Goal: Navigation & Orientation: Find specific page/section

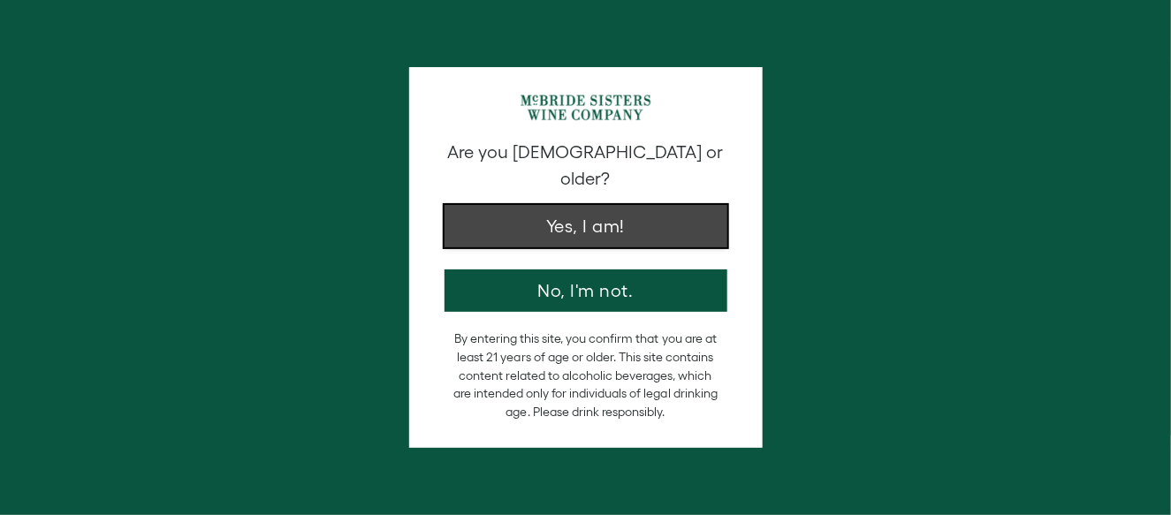
click at [695, 220] on button "Yes, I am!" at bounding box center [586, 226] width 283 height 42
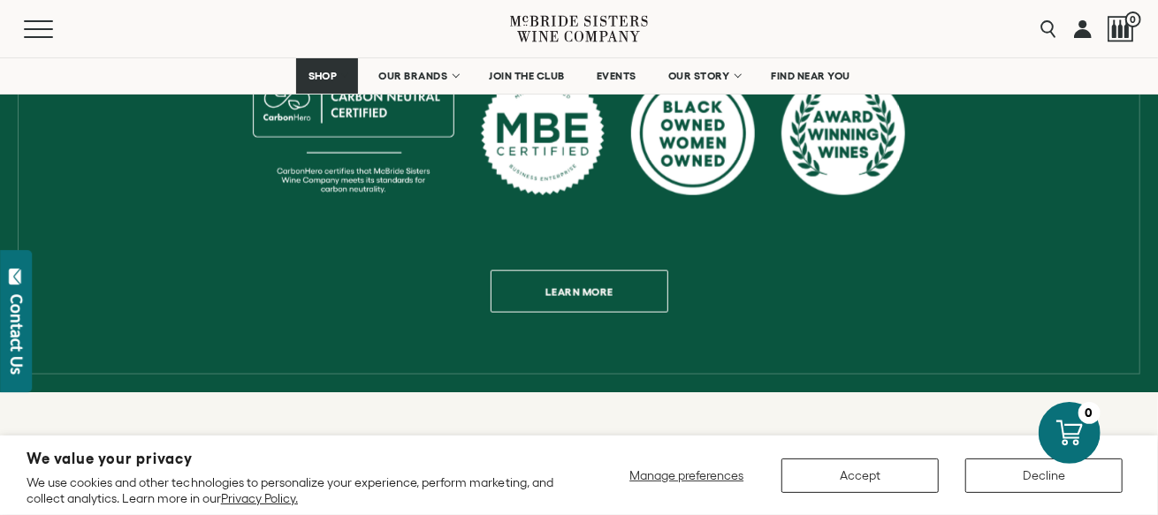
scroll to position [1061, 0]
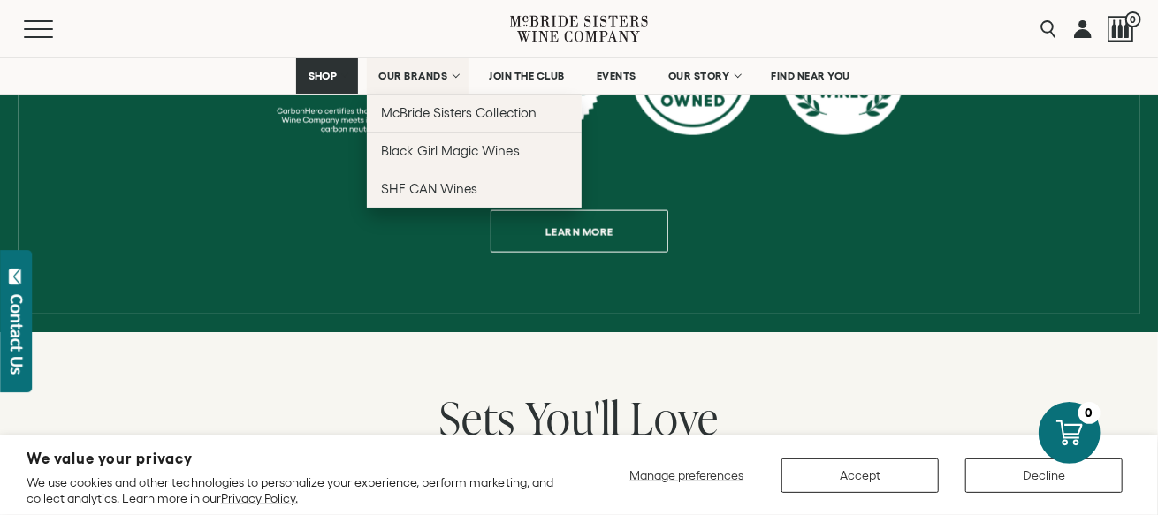
click at [449, 77] on link "OUR BRANDS" at bounding box center [418, 75] width 102 height 35
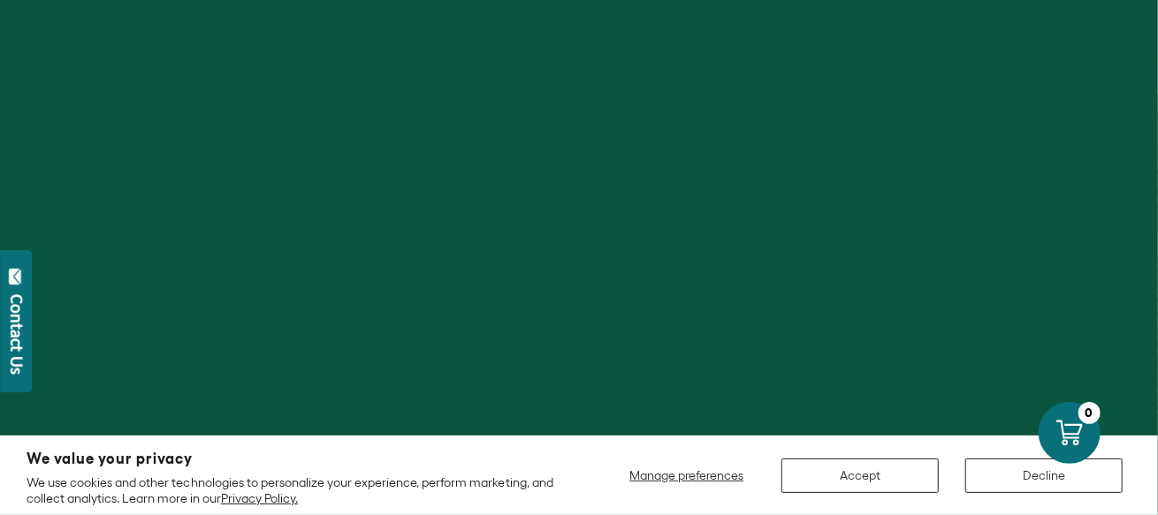
scroll to position [177, 0]
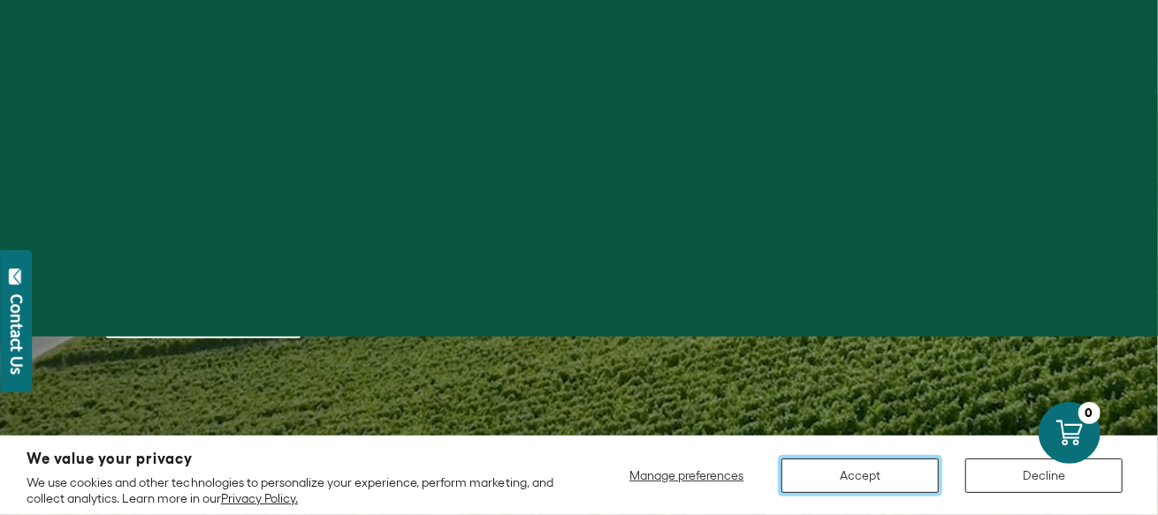
click at [887, 470] on button "Accept" at bounding box center [859, 476] width 157 height 34
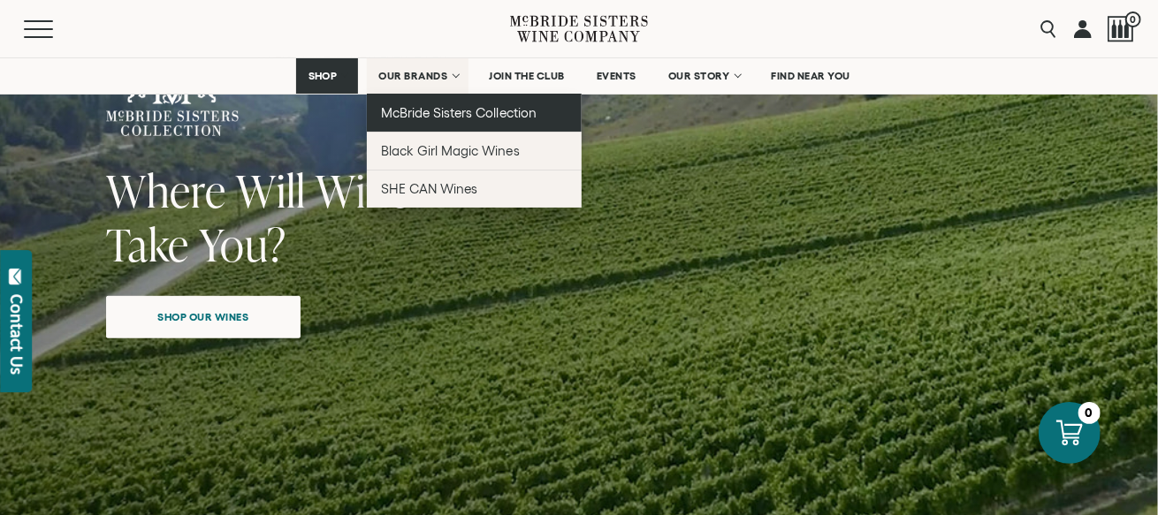
click at [418, 117] on span "McBride Sisters Collection" at bounding box center [459, 112] width 156 height 15
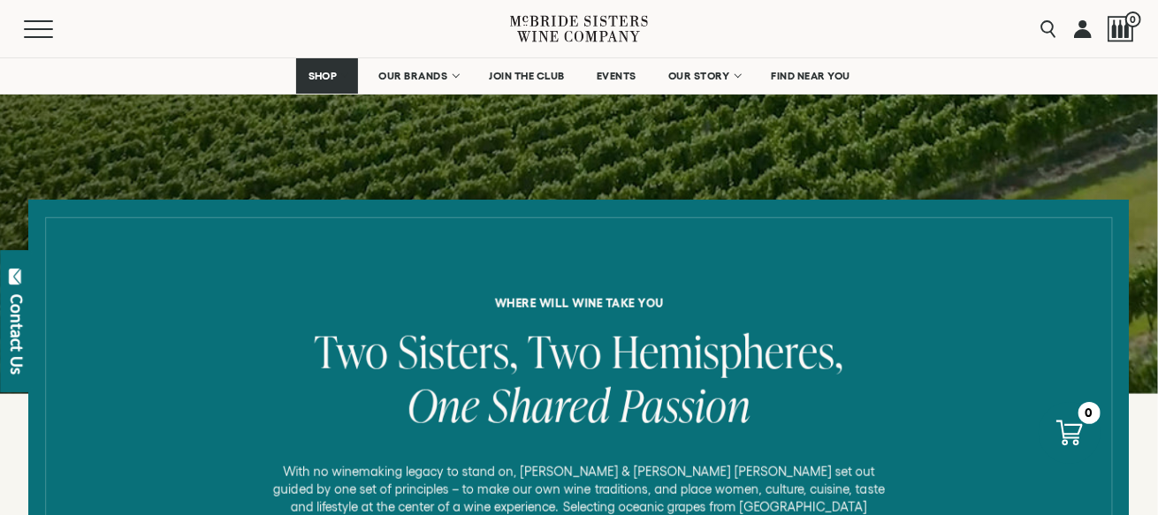
scroll to position [354, 0]
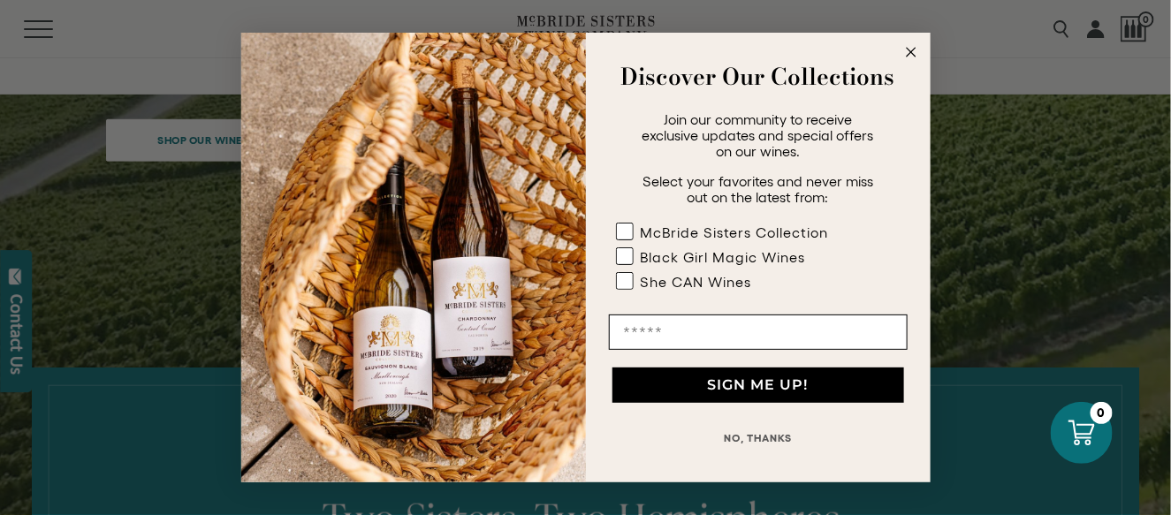
click at [209, 133] on div "Close dialog Discover Our Collections Join our community to receive exclusive u…" at bounding box center [585, 257] width 1171 height 515
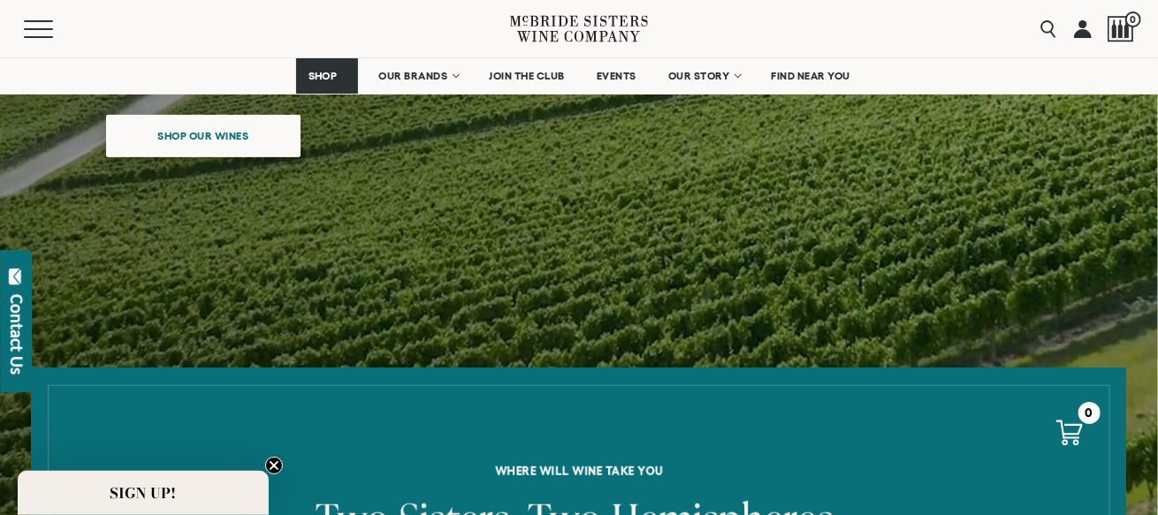
click at [251, 138] on span "Shop our wines" at bounding box center [203, 135] width 153 height 34
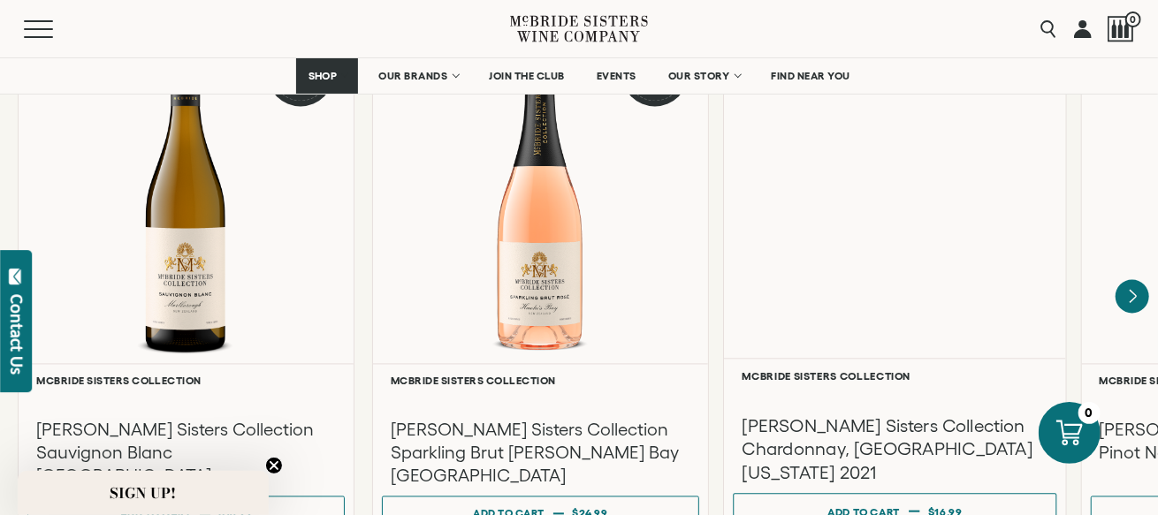
scroll to position [1599, 0]
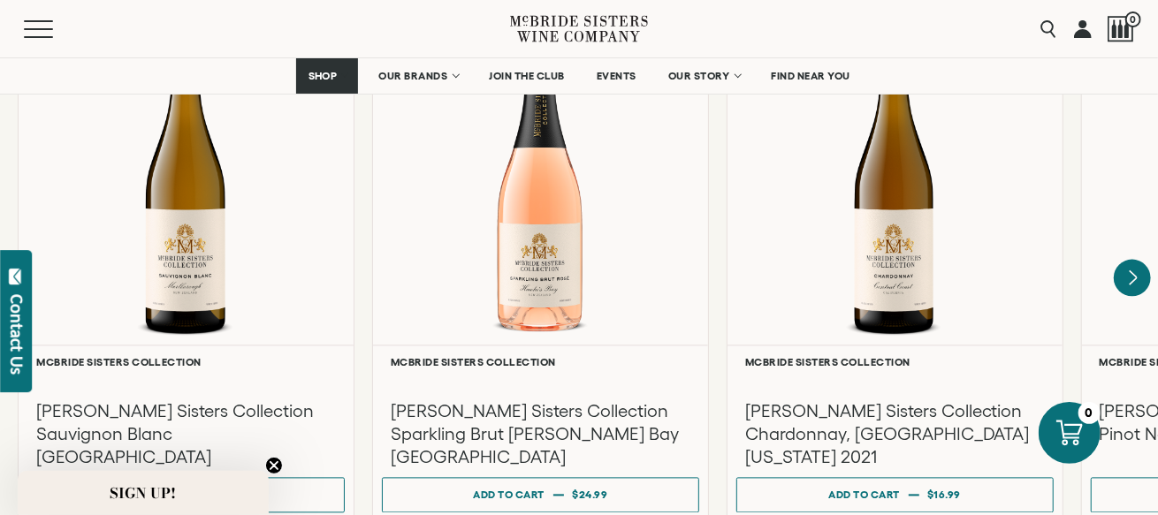
click at [1129, 261] on icon "Next" at bounding box center [1132, 279] width 37 height 37
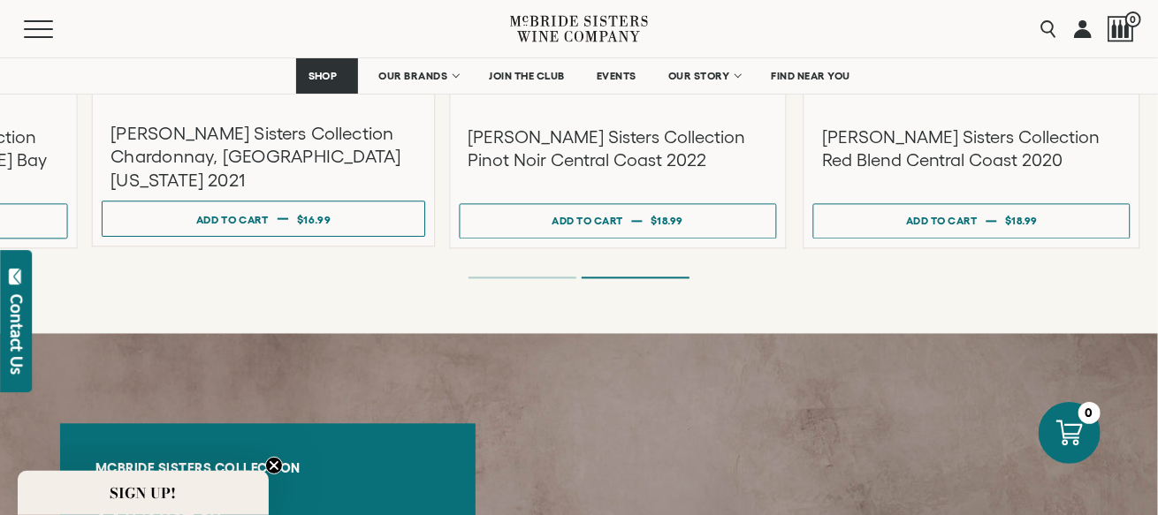
scroll to position [1775, 0]
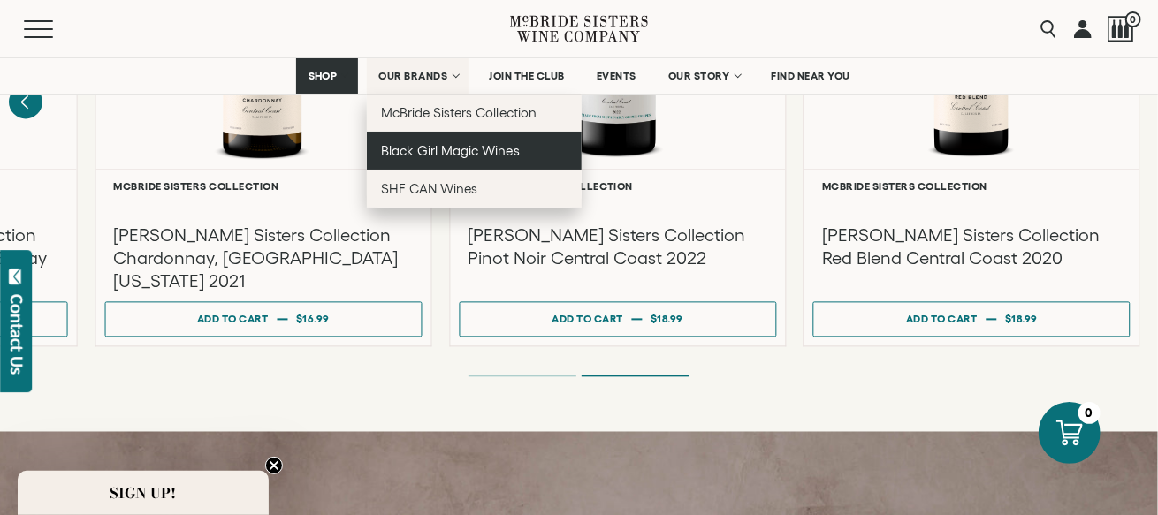
click at [452, 143] on span "Black Girl Magic Wines" at bounding box center [450, 150] width 138 height 15
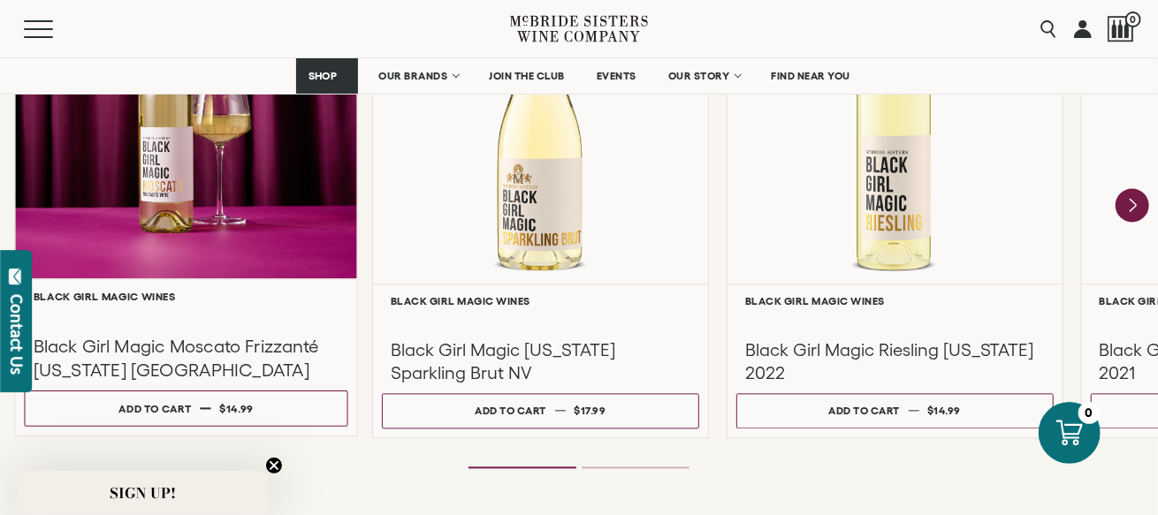
scroll to position [1679, 0]
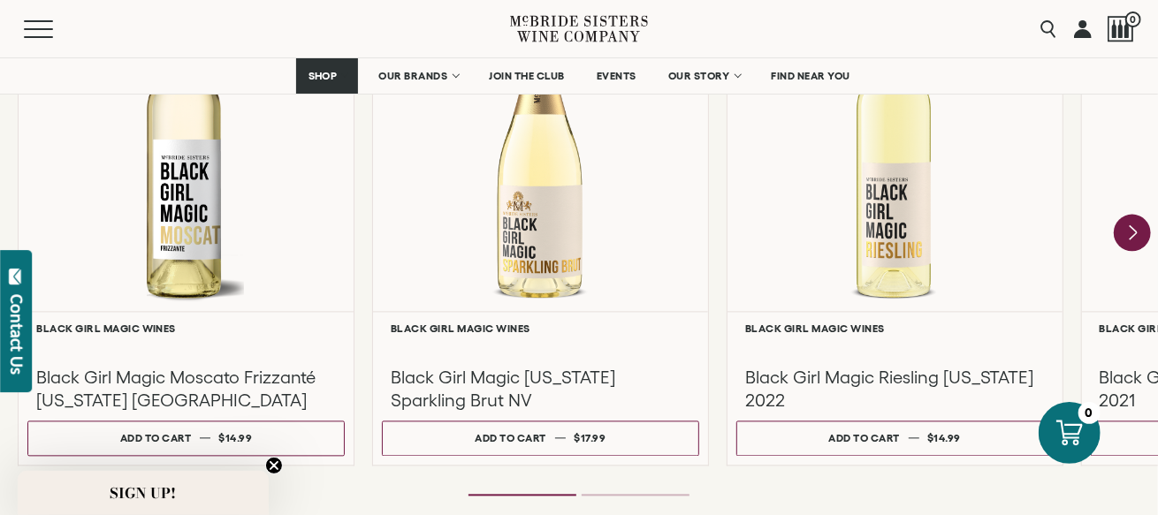
click at [1141, 234] on icon "Next" at bounding box center [1132, 233] width 37 height 37
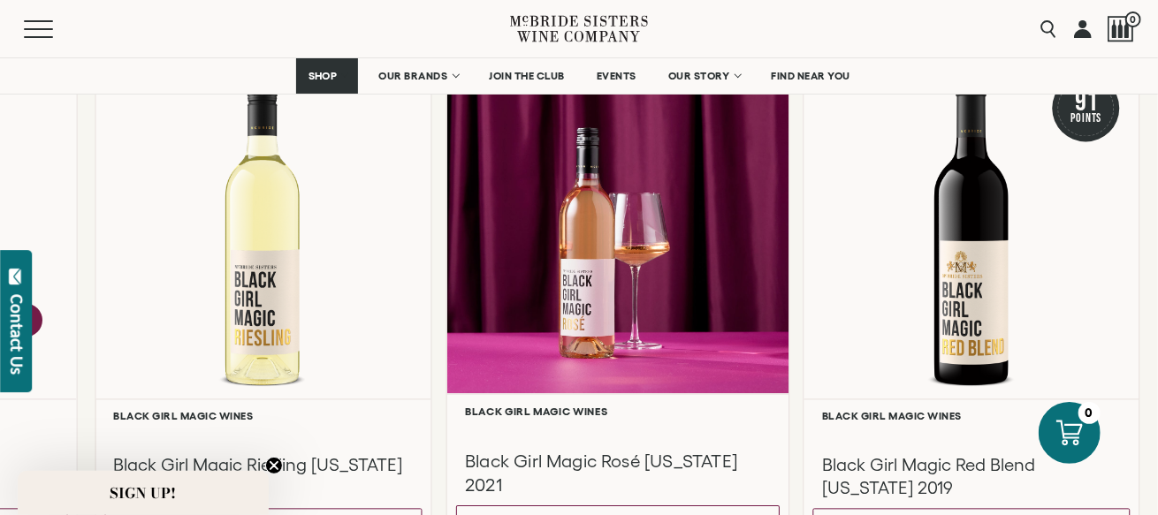
scroll to position [1326, 0]
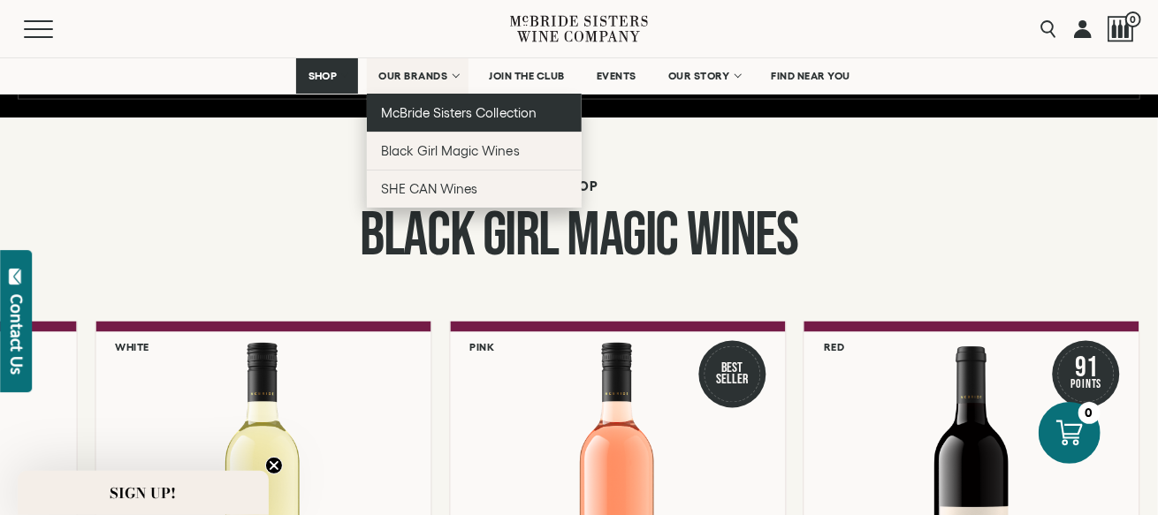
click at [435, 112] on span "McBride Sisters Collection" at bounding box center [459, 112] width 156 height 15
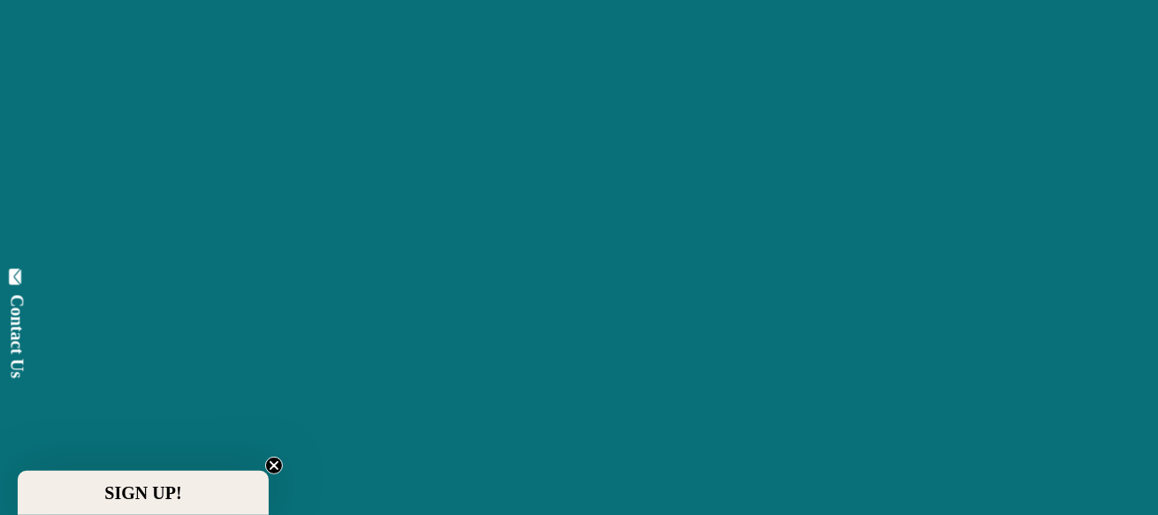
scroll to position [1149, 0]
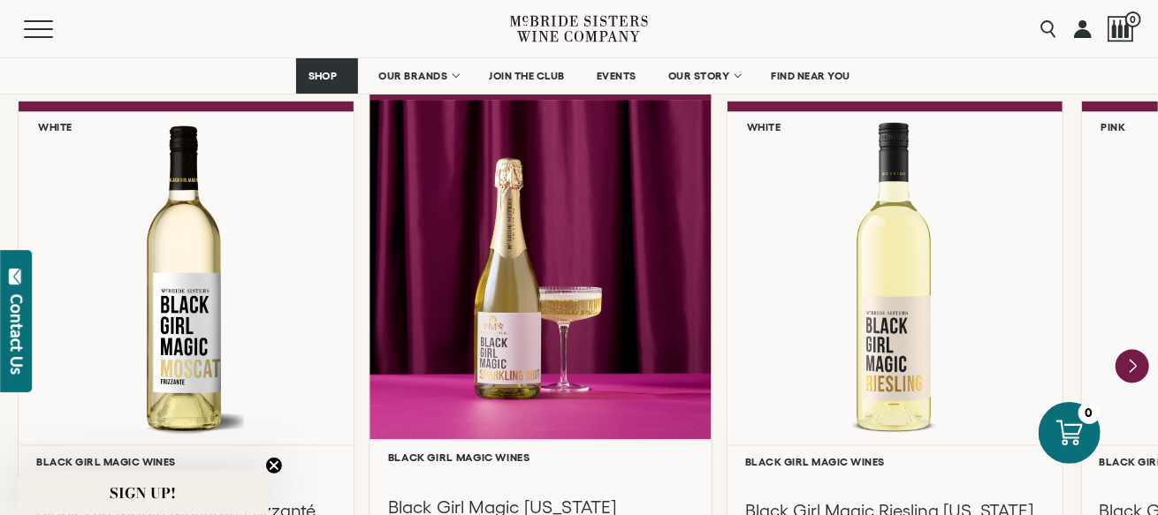
scroll to position [1502, 0]
